Goal: Information Seeking & Learning: Learn about a topic

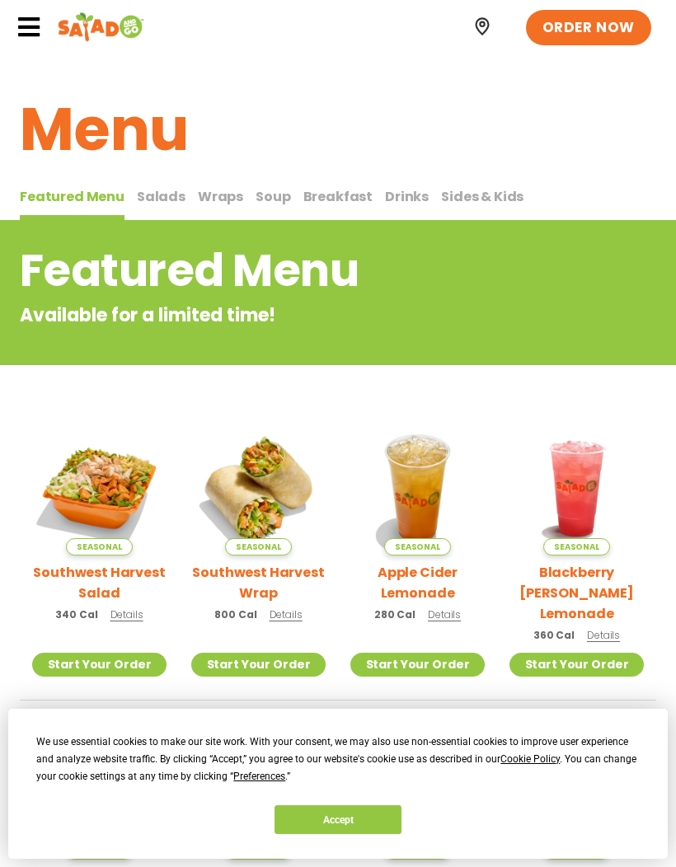
click at [223, 208] on button "Wraps Wraps" at bounding box center [220, 203] width 45 height 35
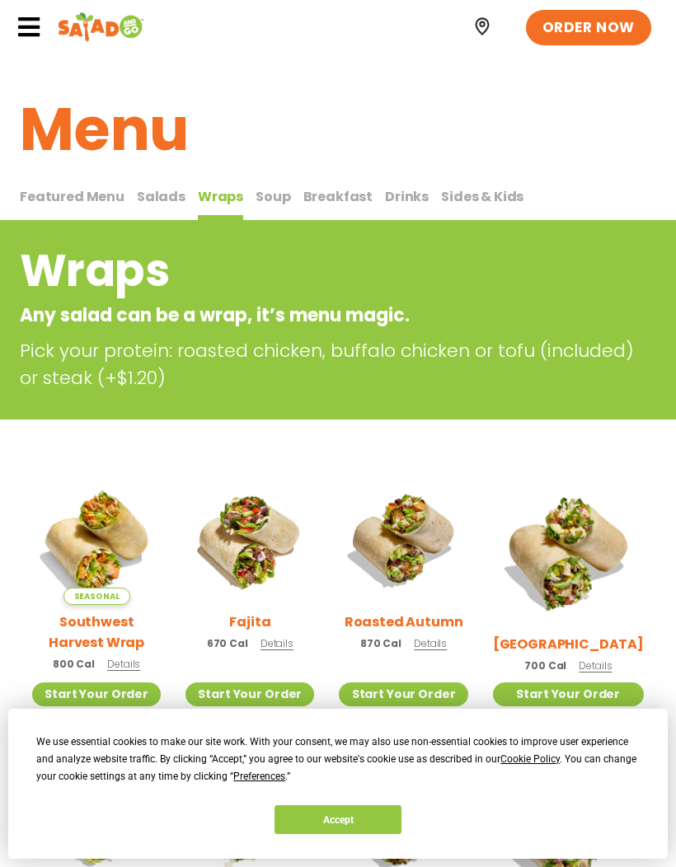
click at [269, 216] on button "Soup Soup" at bounding box center [273, 203] width 35 height 35
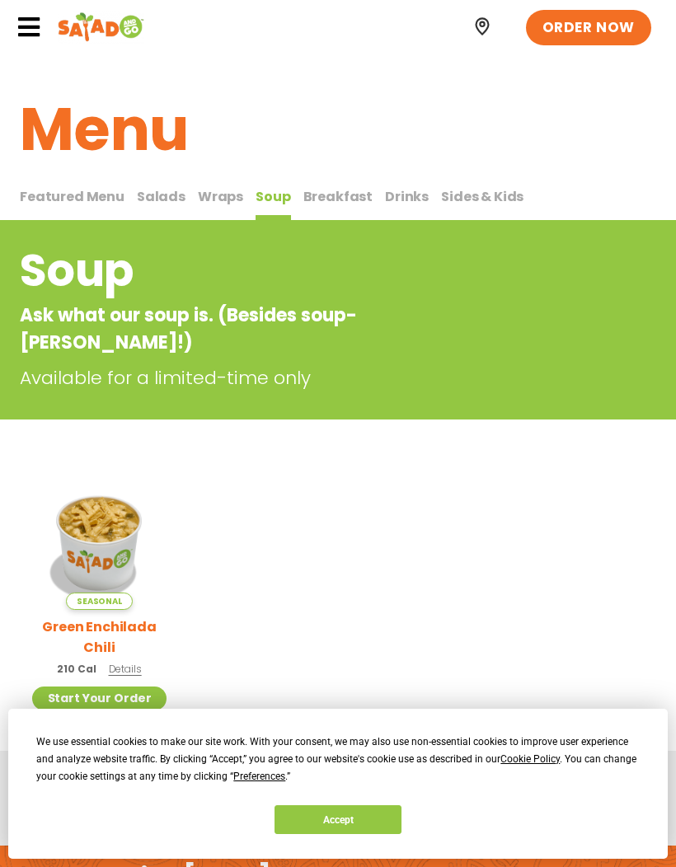
click at [180, 227] on div "Soup Ask what our soup is. (Besides soup-[PERSON_NAME]!) Available for a limite…" at bounding box center [338, 320] width 676 height 200
click at [137, 197] on span "Salads" at bounding box center [161, 196] width 49 height 19
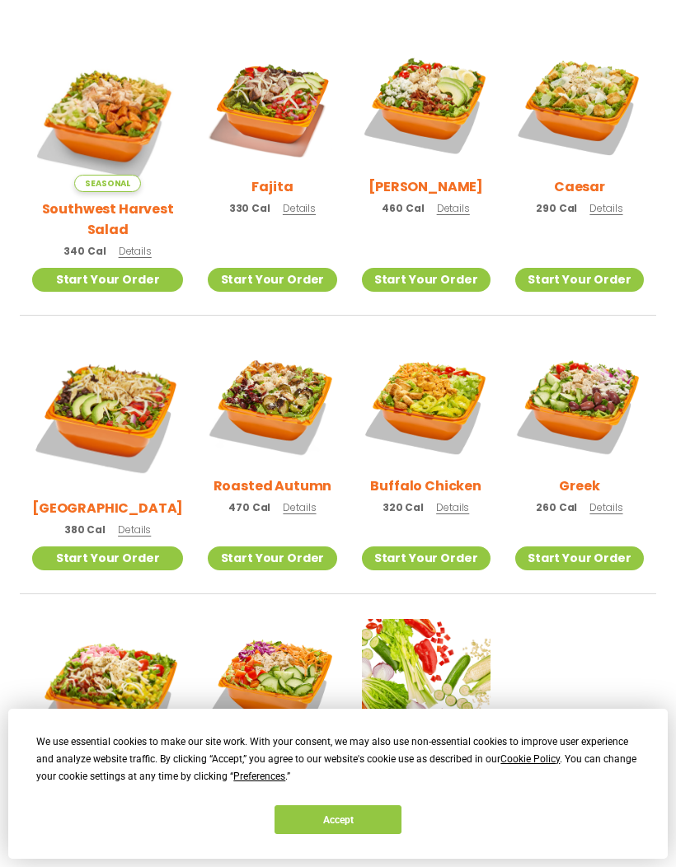
scroll to position [460, 0]
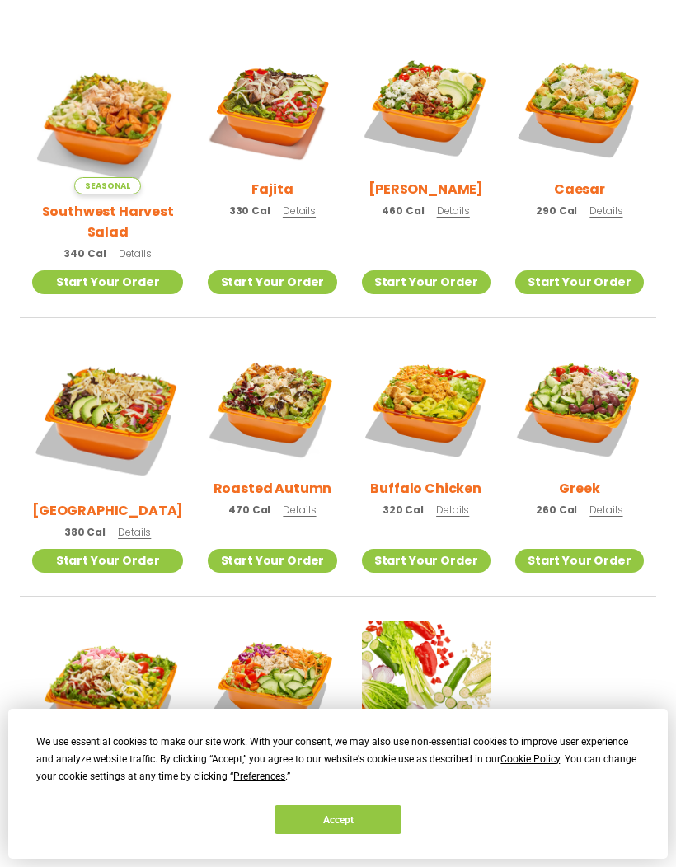
click at [59, 422] on img at bounding box center [107, 418] width 151 height 151
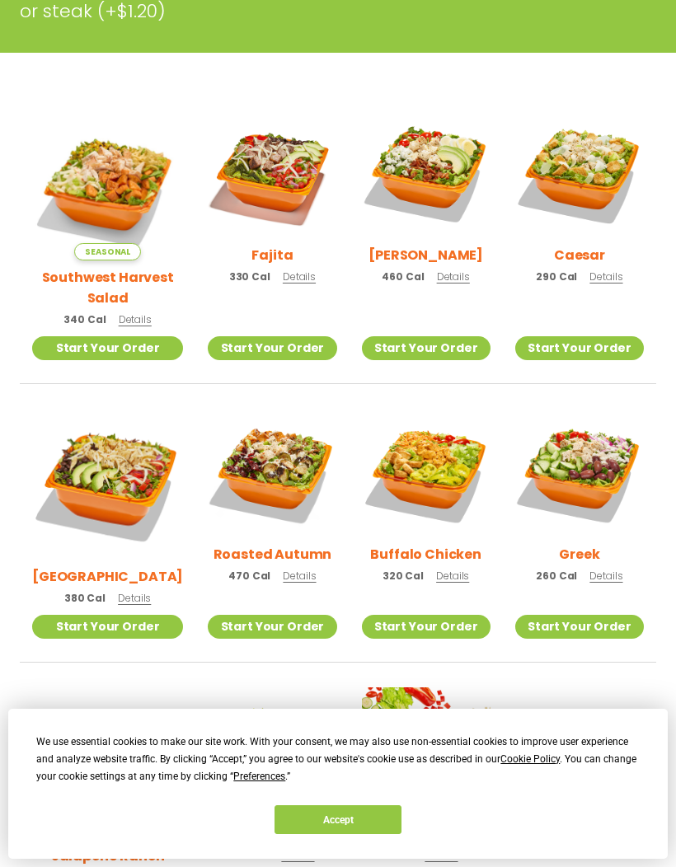
scroll to position [392, 0]
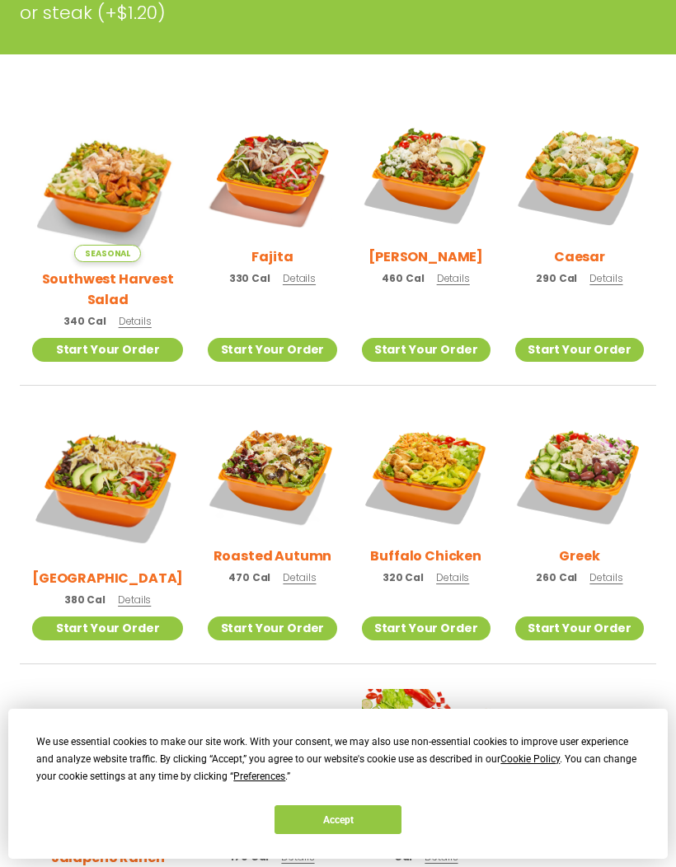
click at [613, 426] on img at bounding box center [579, 475] width 129 height 129
click at [229, 451] on img at bounding box center [272, 475] width 129 height 129
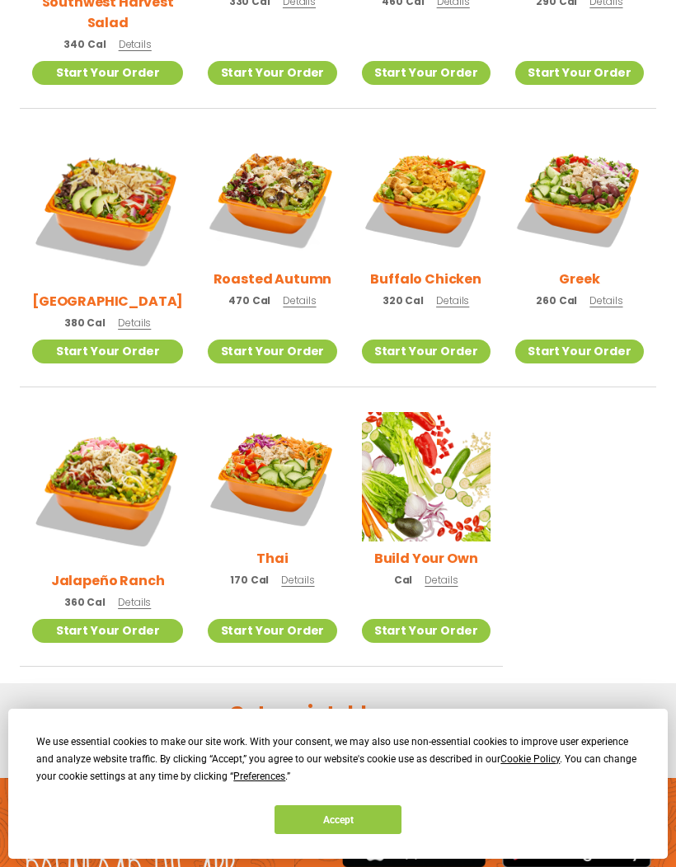
scroll to position [683, 0]
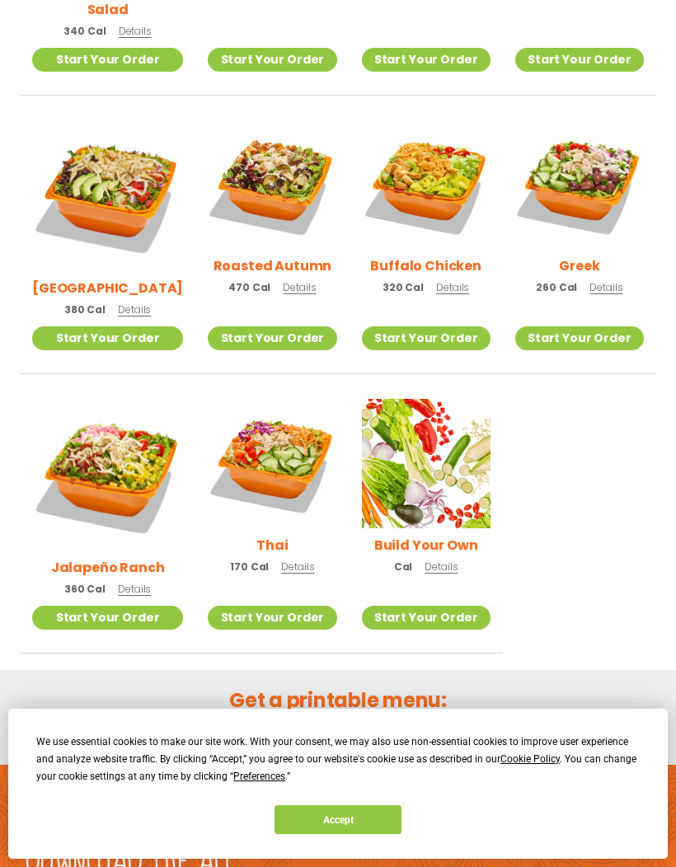
click at [84, 443] on img at bounding box center [107, 474] width 151 height 151
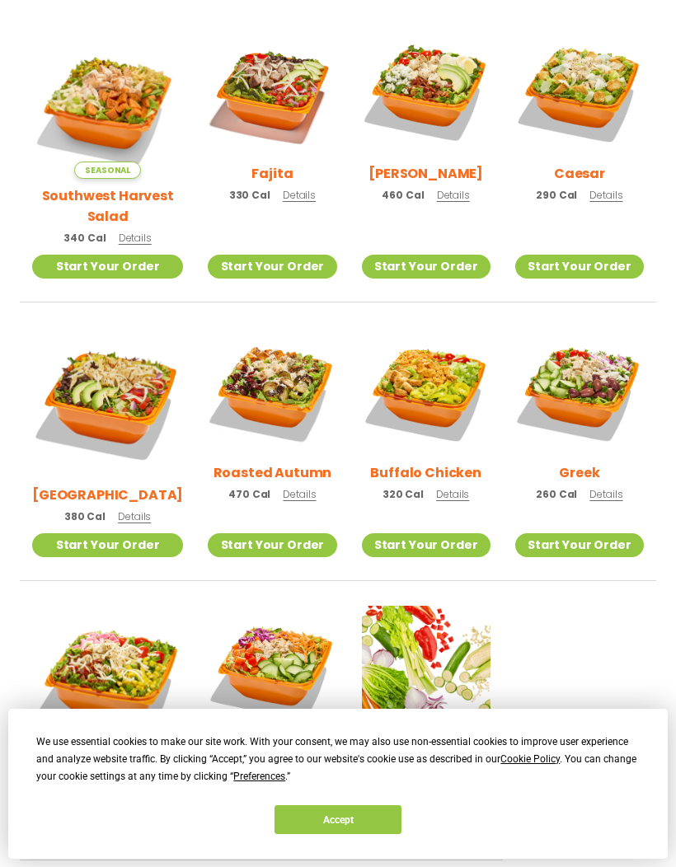
scroll to position [461, 0]
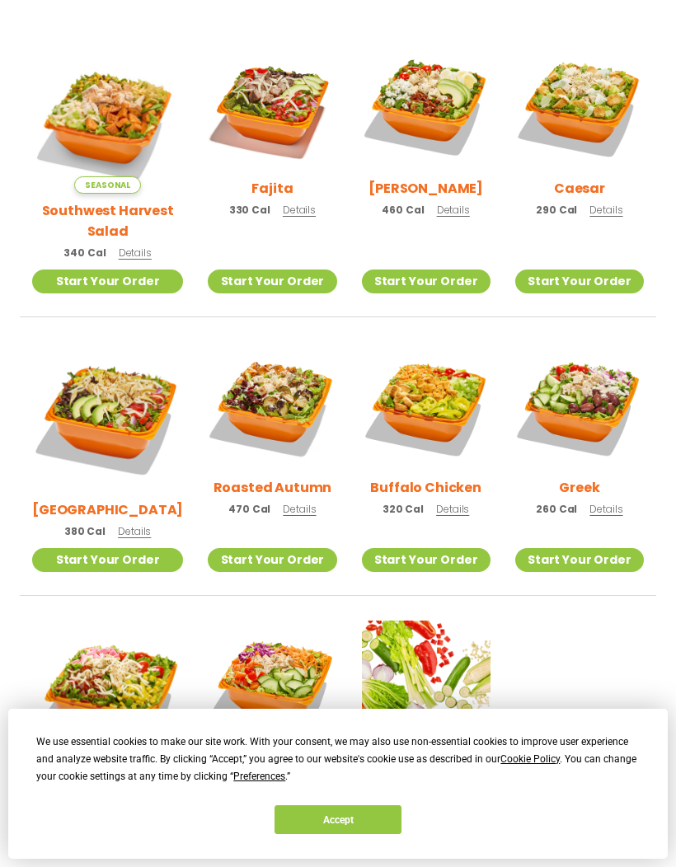
click at [602, 120] on img at bounding box center [579, 106] width 129 height 129
